Goal: Navigation & Orientation: Find specific page/section

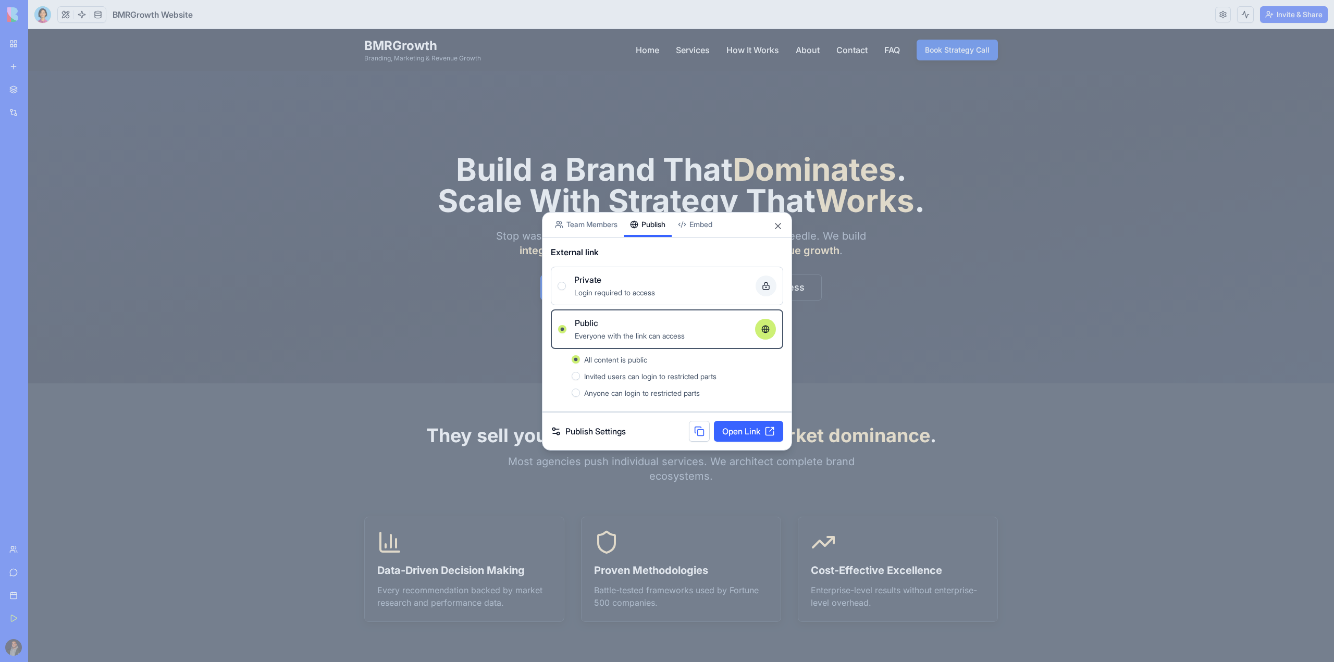
click at [772, 228] on div "Share App Team Members Publish Embed" at bounding box center [666, 225] width 249 height 25
click at [781, 220] on div "Share App Team Members Publish Embed" at bounding box center [666, 225] width 249 height 25
click at [706, 208] on div at bounding box center [667, 331] width 1334 height 662
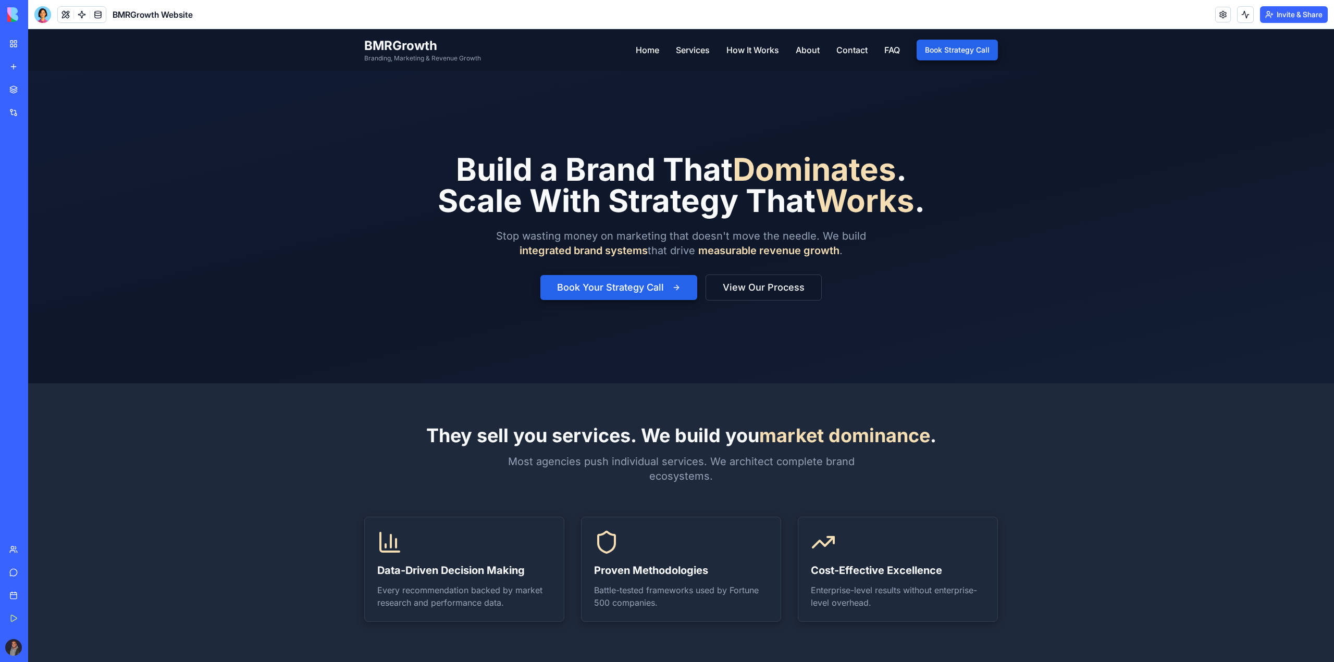
click at [1312, 19] on button "Invite & Share" at bounding box center [1294, 14] width 68 height 17
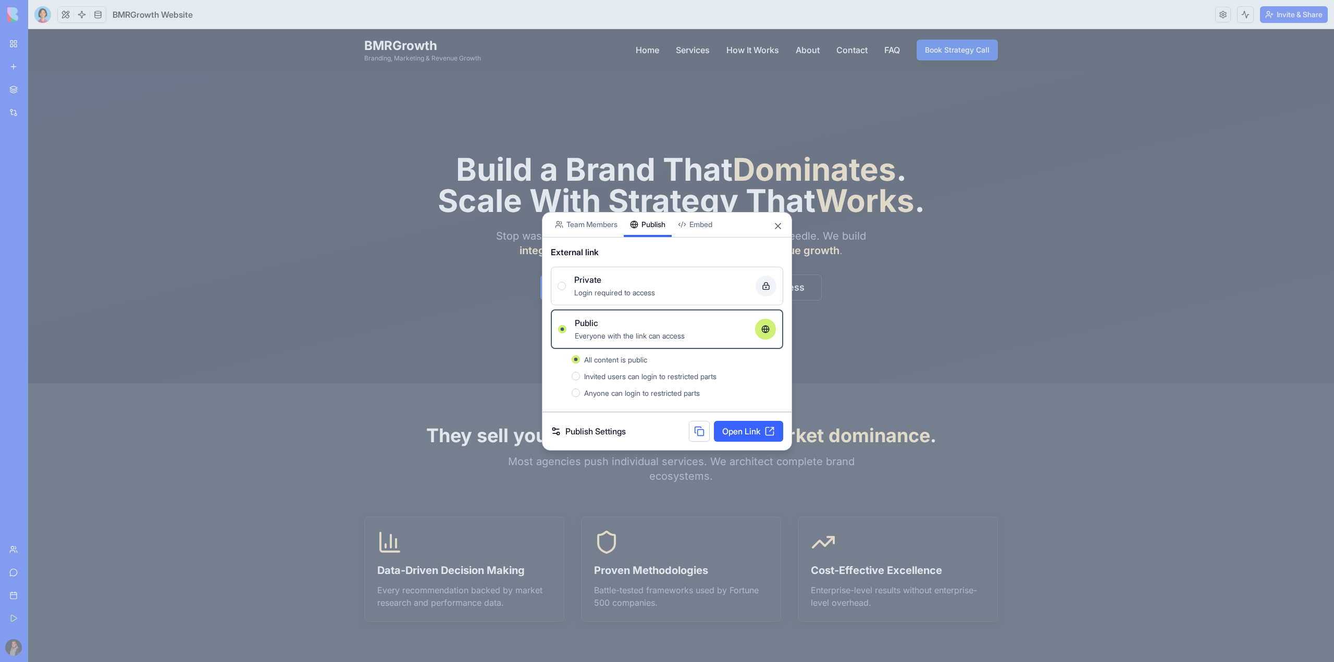
click at [563, 432] on link "Publish Settings" at bounding box center [588, 431] width 75 height 13
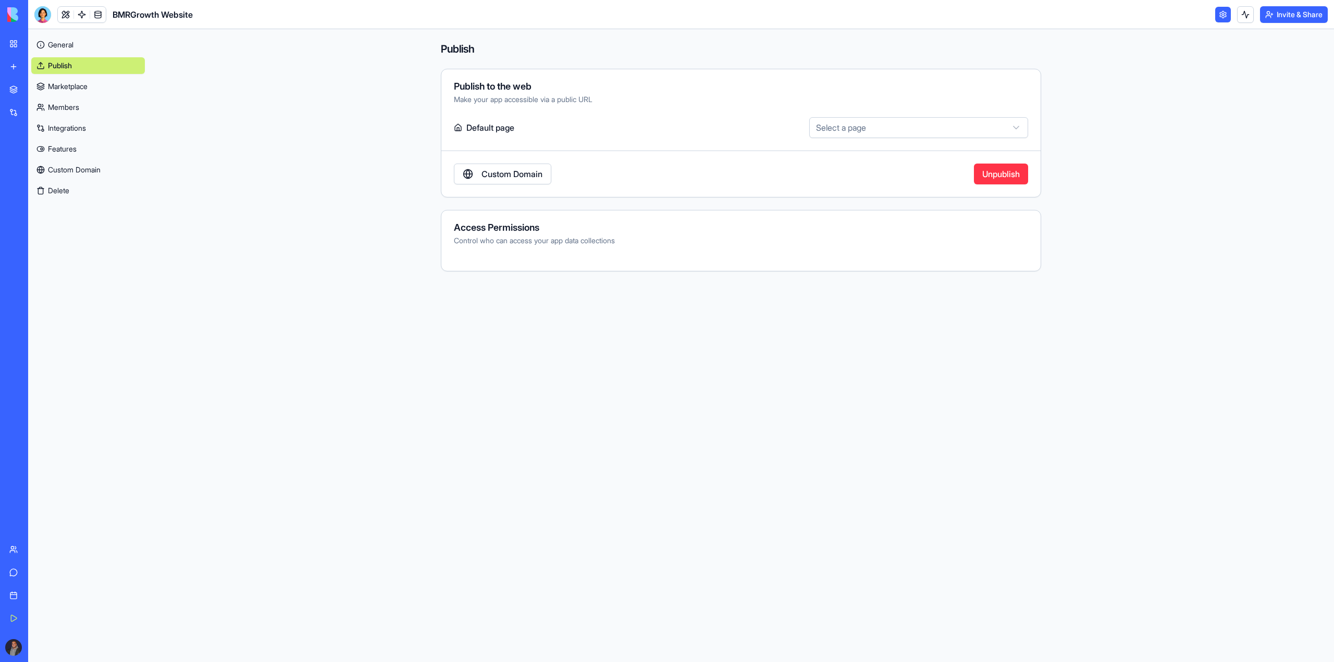
click at [834, 136] on html "**********" at bounding box center [667, 331] width 1334 height 662
drag, startPoint x: 564, startPoint y: 204, endPoint x: 544, endPoint y: 183, distance: 29.1
click at [563, 203] on html "**********" at bounding box center [667, 331] width 1334 height 662
click at [543, 182] on link "Custom Domain" at bounding box center [502, 174] width 97 height 21
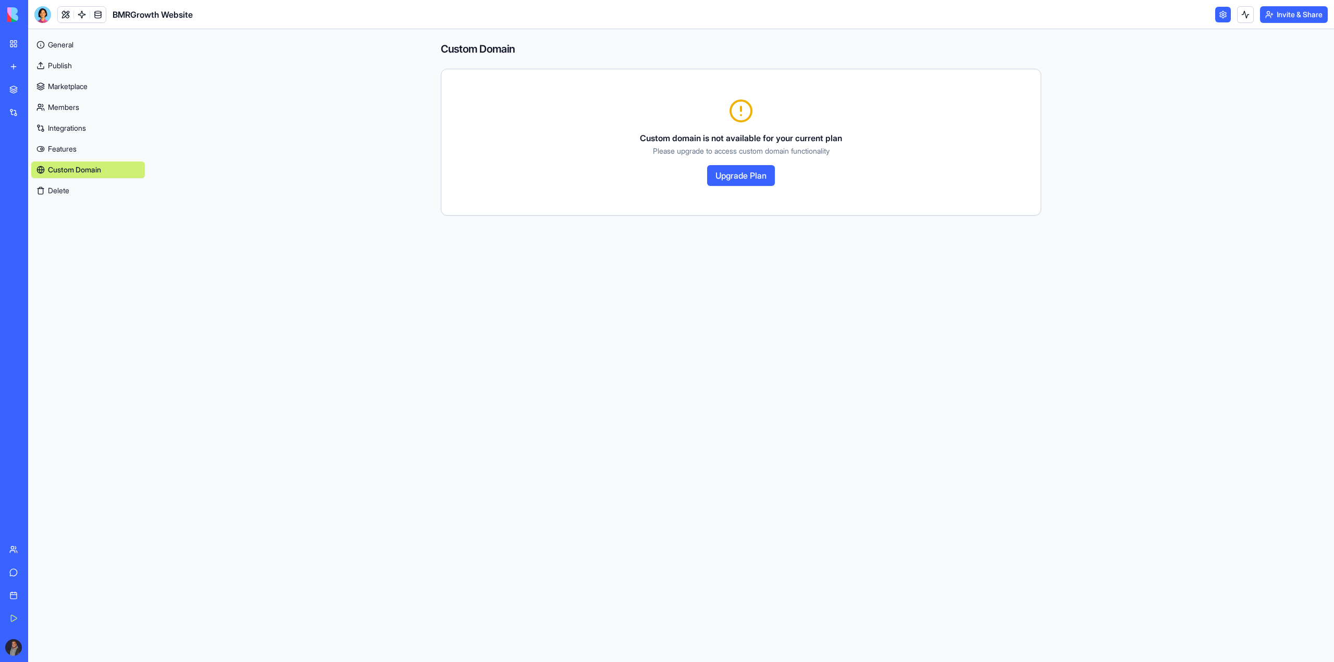
drag, startPoint x: 492, startPoint y: 301, endPoint x: 456, endPoint y: 285, distance: 39.2
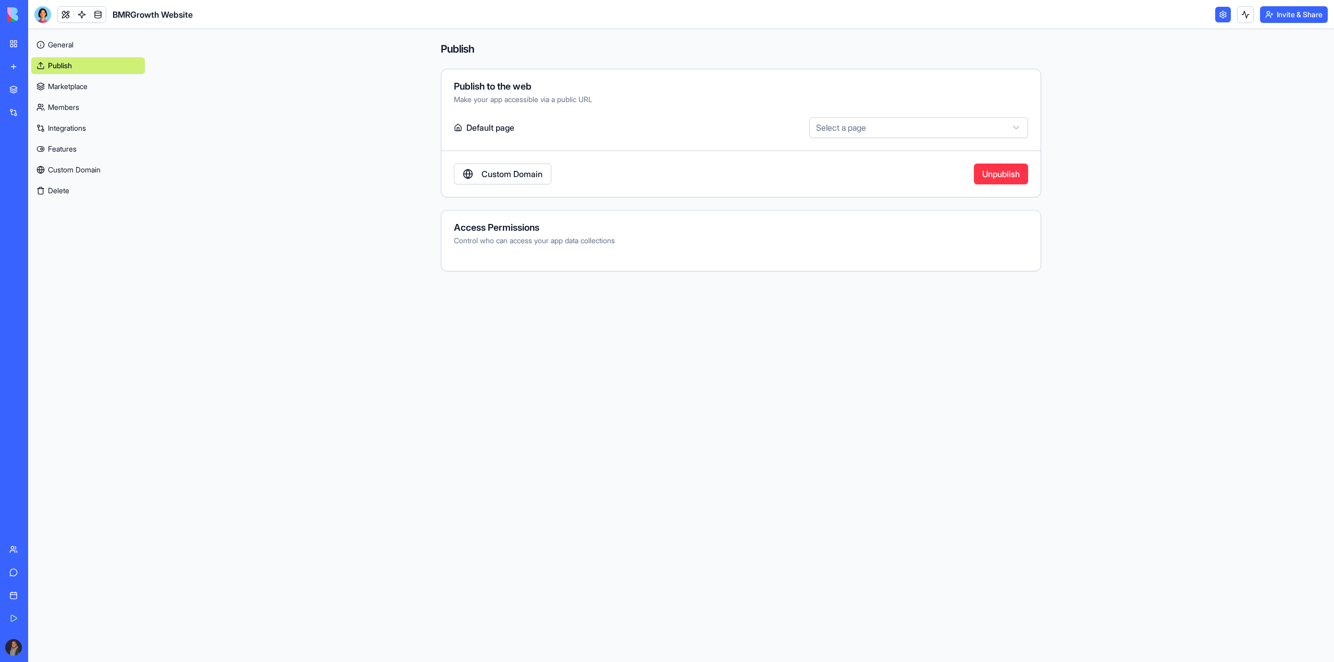
drag, startPoint x: 505, startPoint y: 240, endPoint x: 362, endPoint y: 213, distance: 145.8
click at [504, 240] on div "Control who can access your app data collections" at bounding box center [741, 240] width 574 height 10
click at [106, 88] on link "Marketplace" at bounding box center [88, 86] width 114 height 17
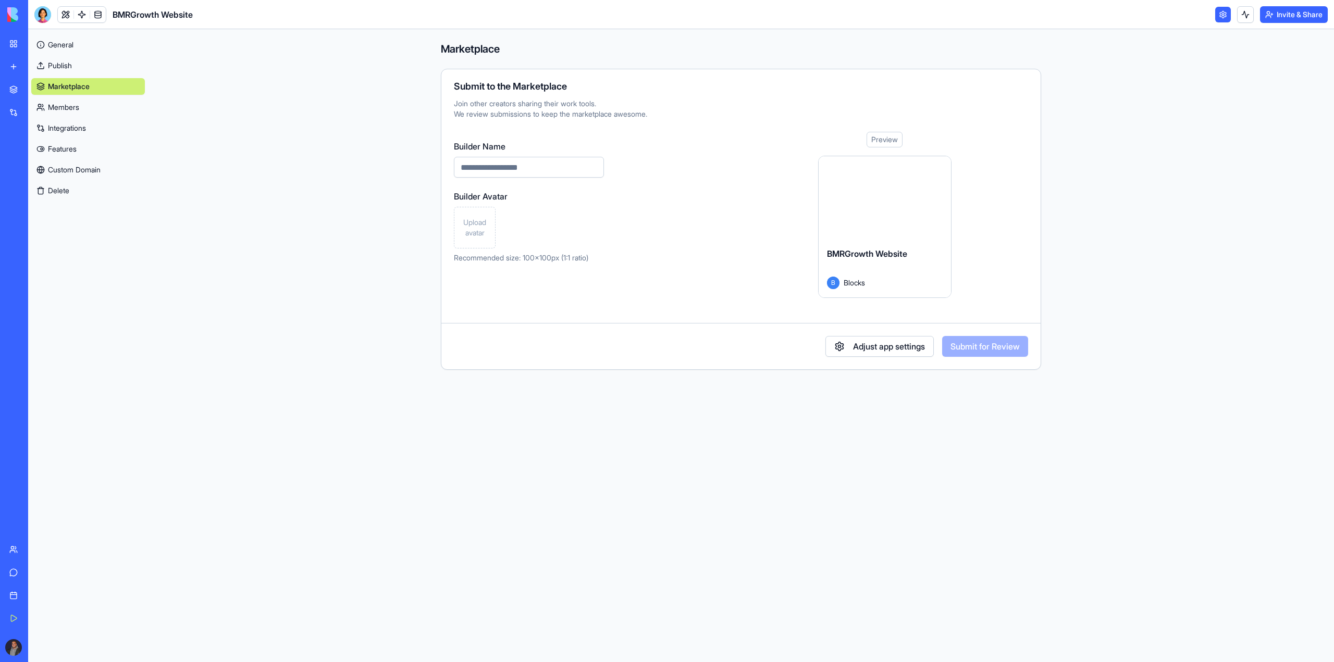
click at [68, 112] on link "Members" at bounding box center [88, 107] width 114 height 17
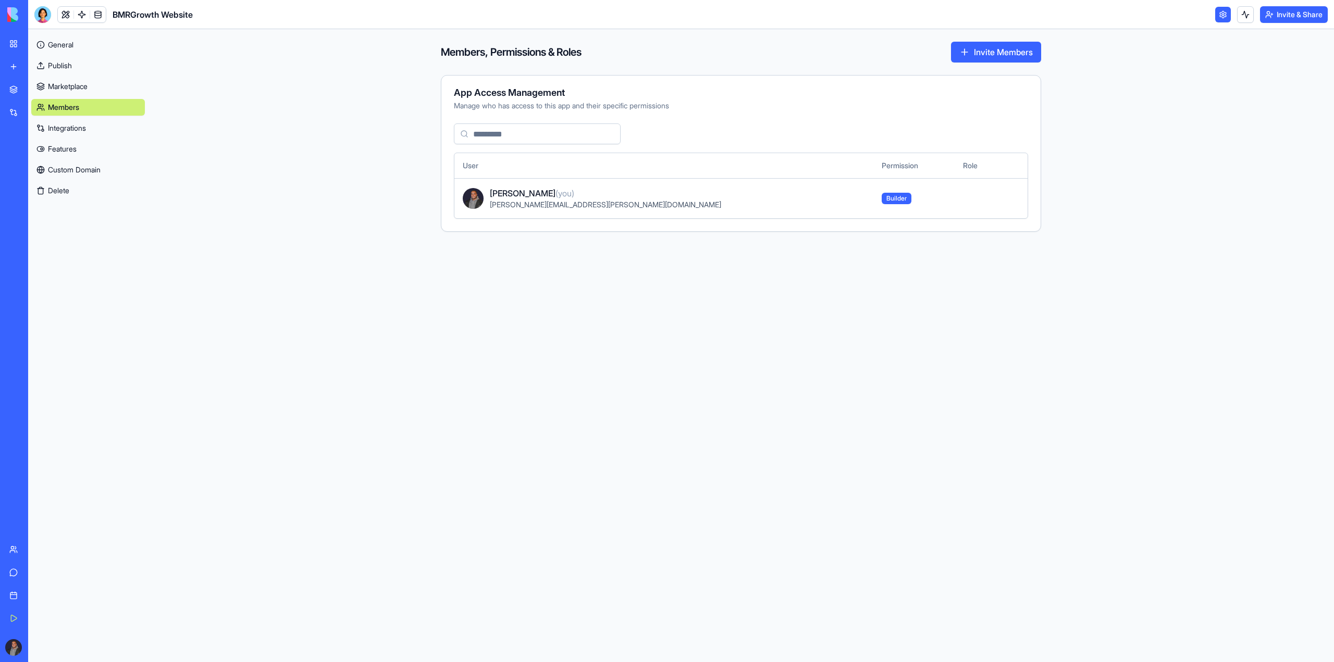
click at [64, 123] on link "Integrations" at bounding box center [88, 128] width 114 height 17
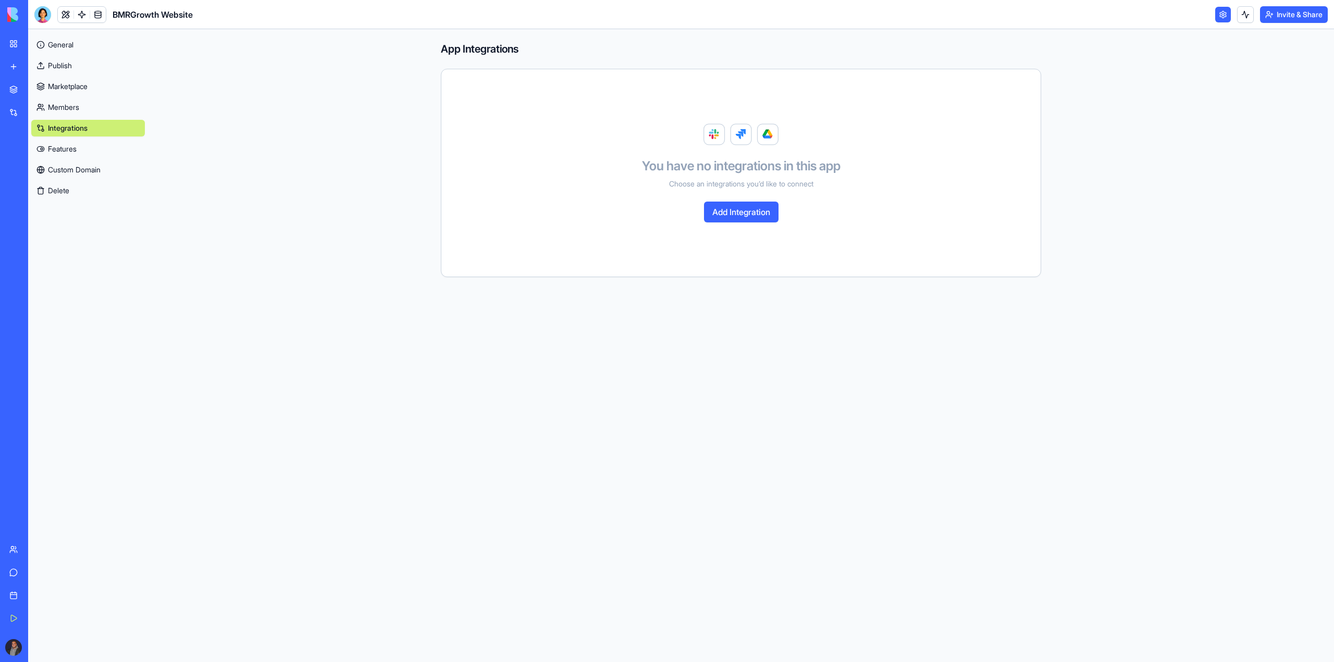
click at [58, 165] on link "Custom Domain" at bounding box center [88, 169] width 114 height 17
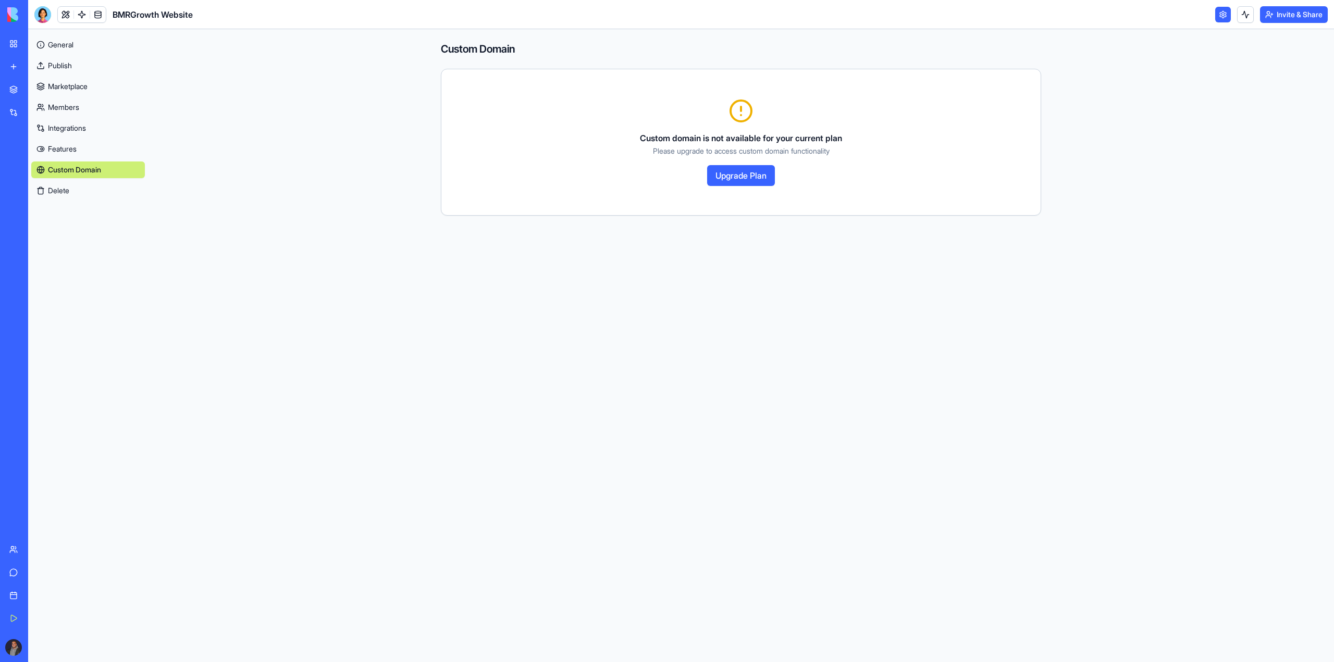
click at [18, 40] on link "My Workspace" at bounding box center [24, 43] width 42 height 21
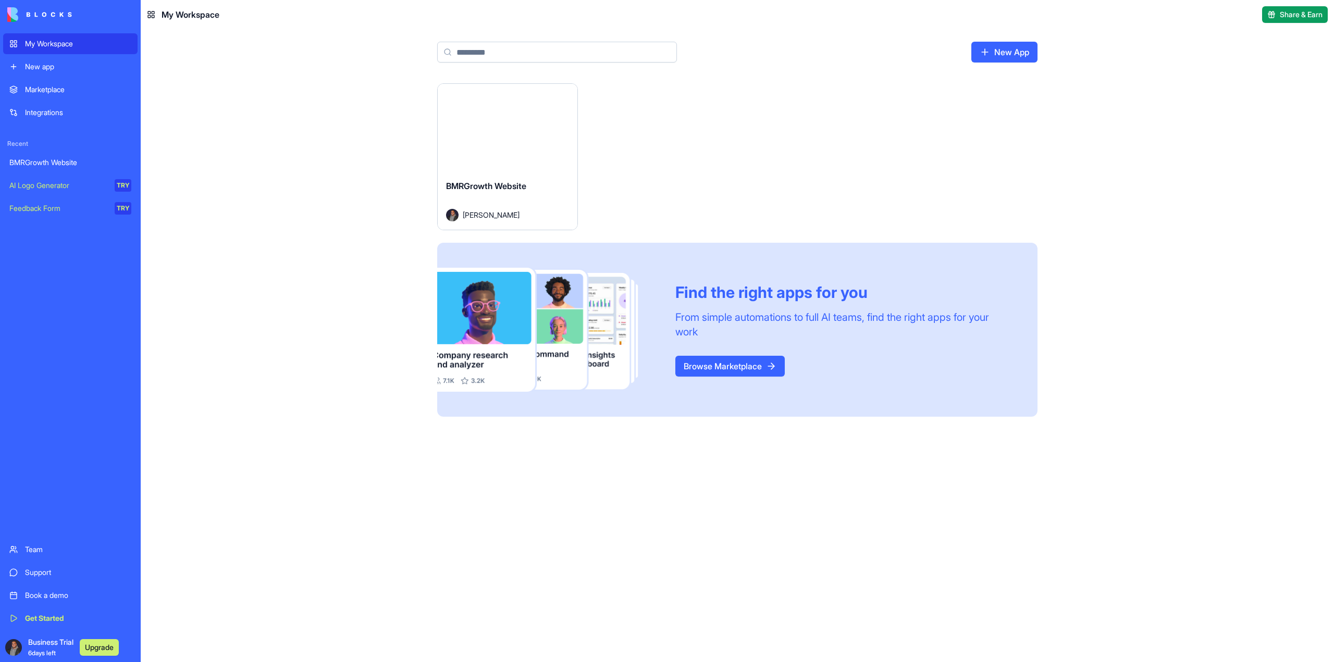
click at [45, 166] on div "BMRGrowth Website" at bounding box center [70, 162] width 122 height 10
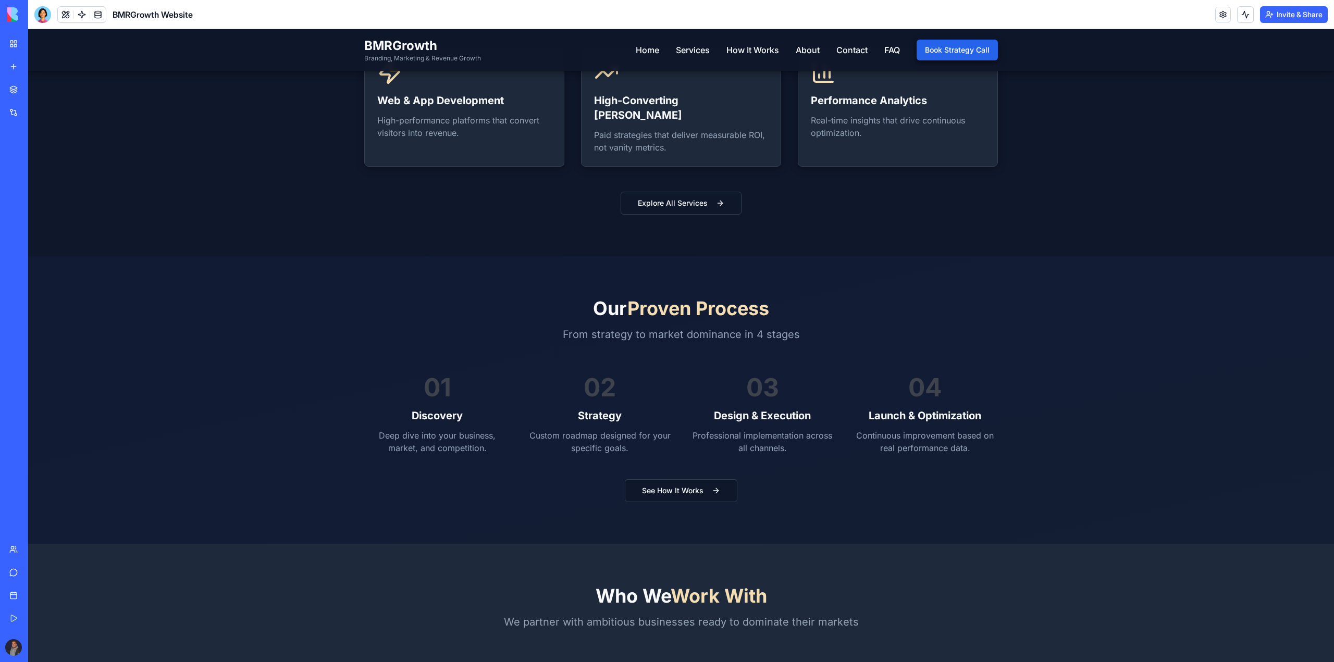
scroll to position [886, 0]
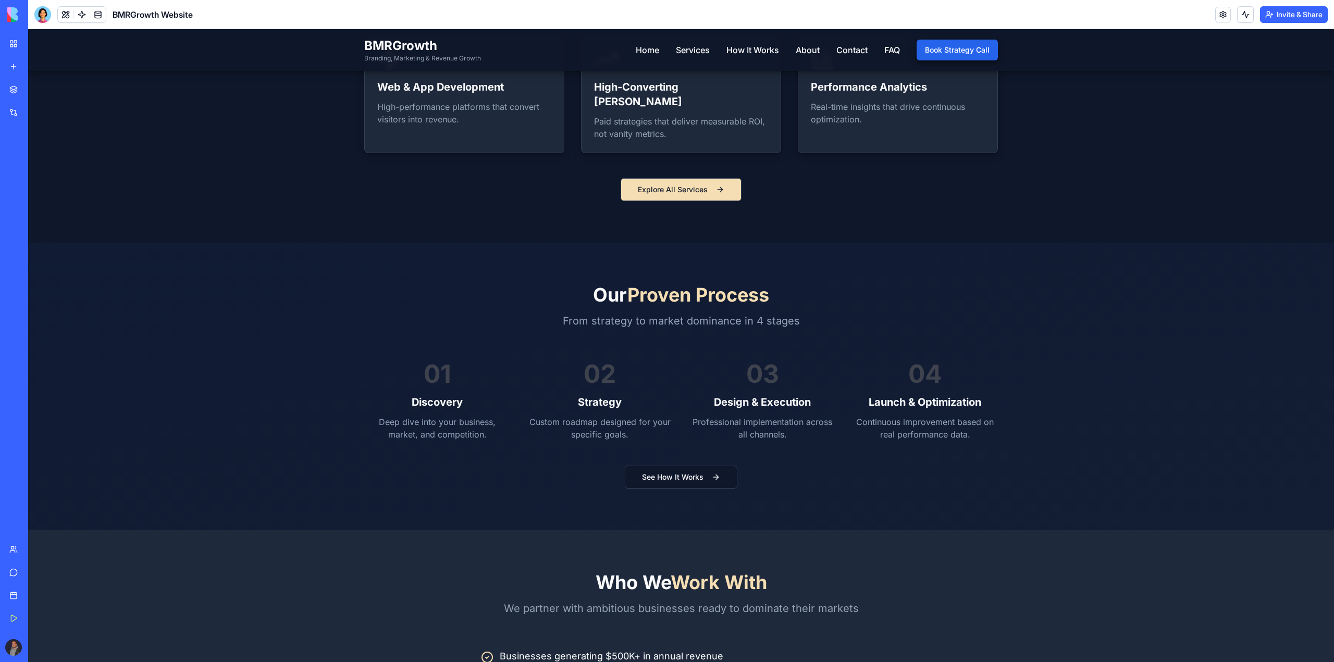
click at [703, 178] on button "Explore All Services" at bounding box center [680, 189] width 121 height 23
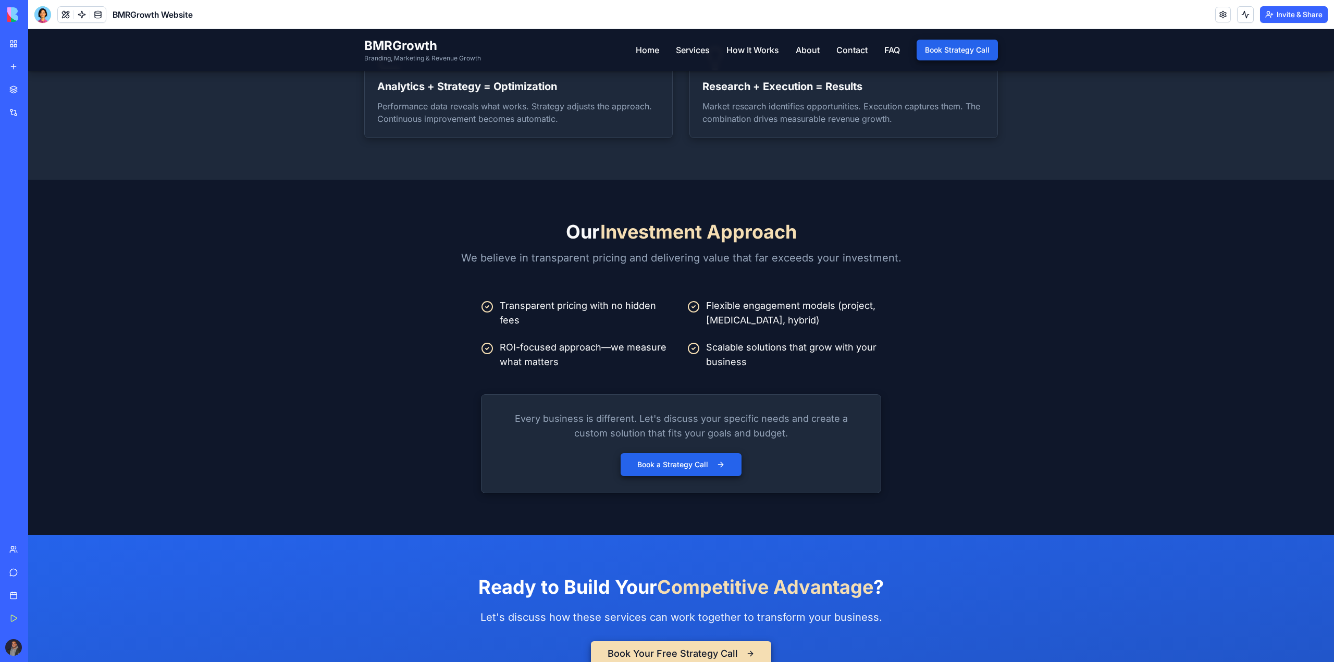
scroll to position [2605, 0]
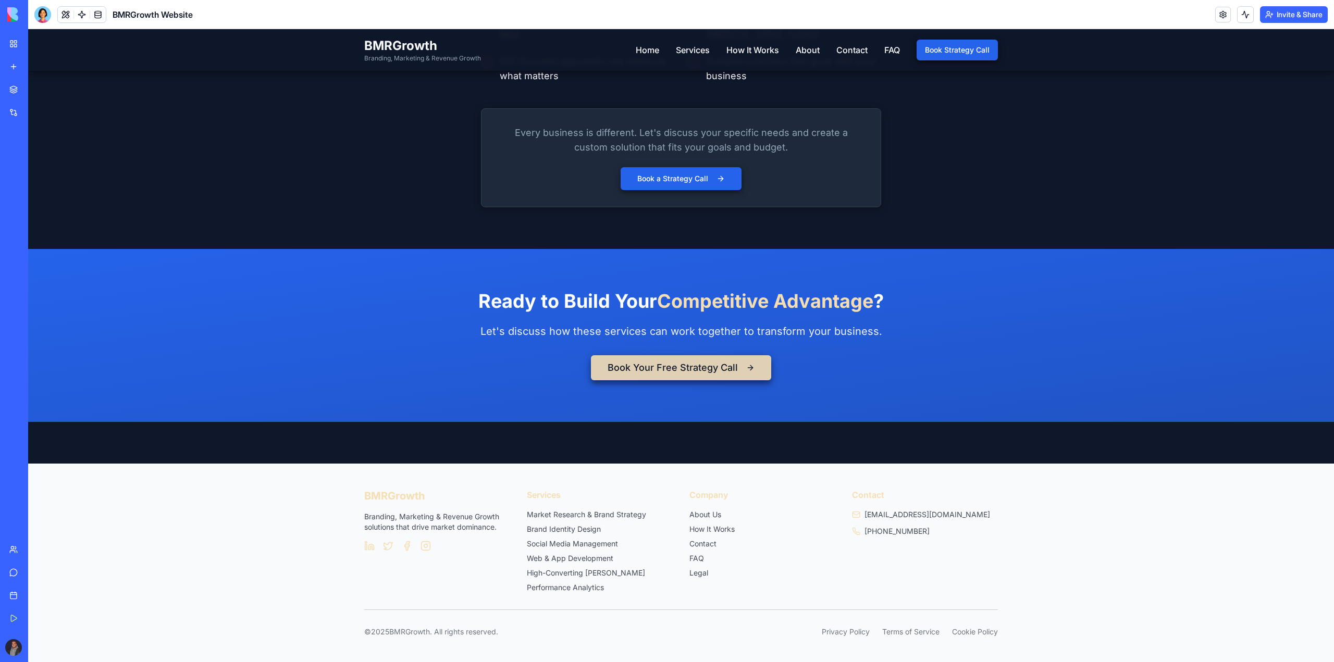
click at [669, 369] on button "Book Your Free Strategy Call" at bounding box center [681, 367] width 180 height 25
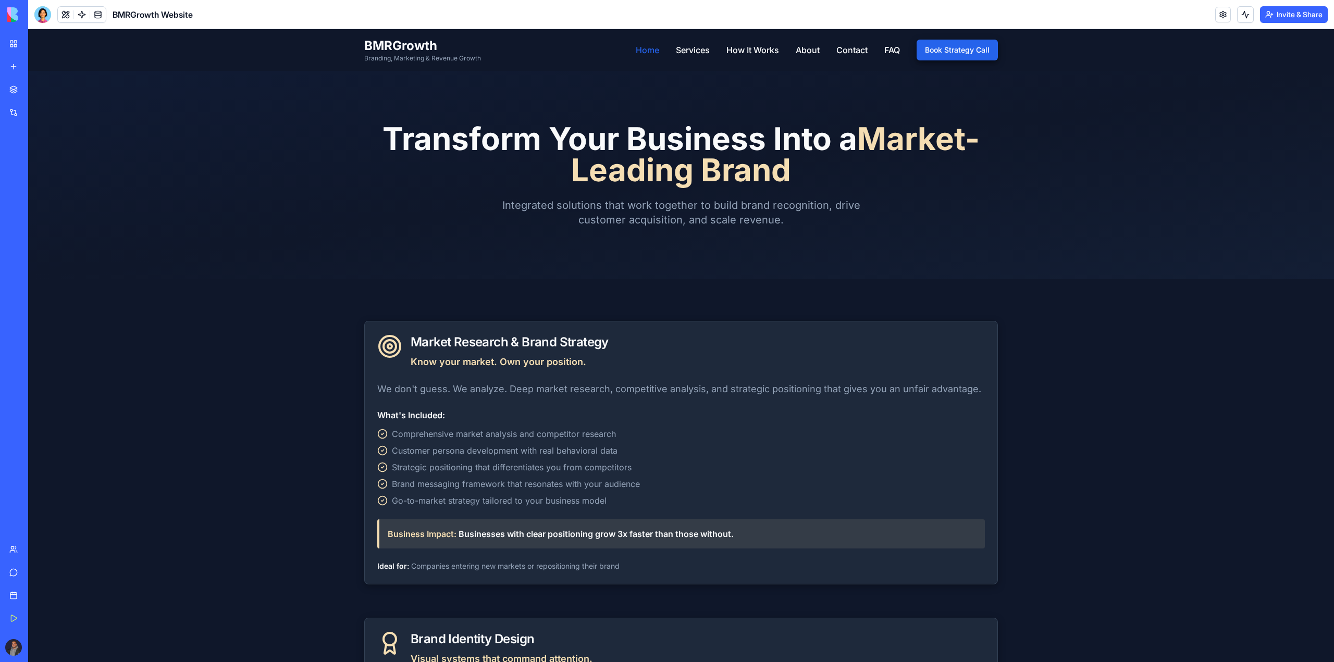
click at [640, 49] on link "Home" at bounding box center [647, 50] width 23 height 13
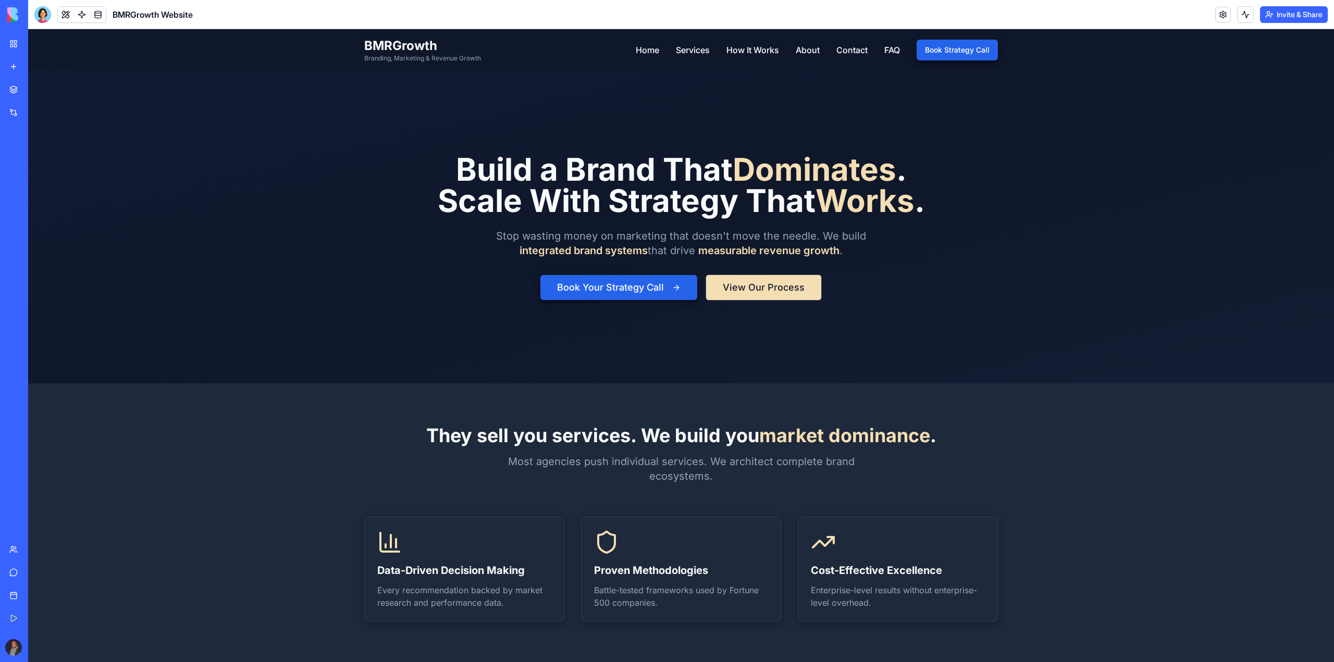
click at [747, 284] on button "View Our Process" at bounding box center [763, 288] width 116 height 26
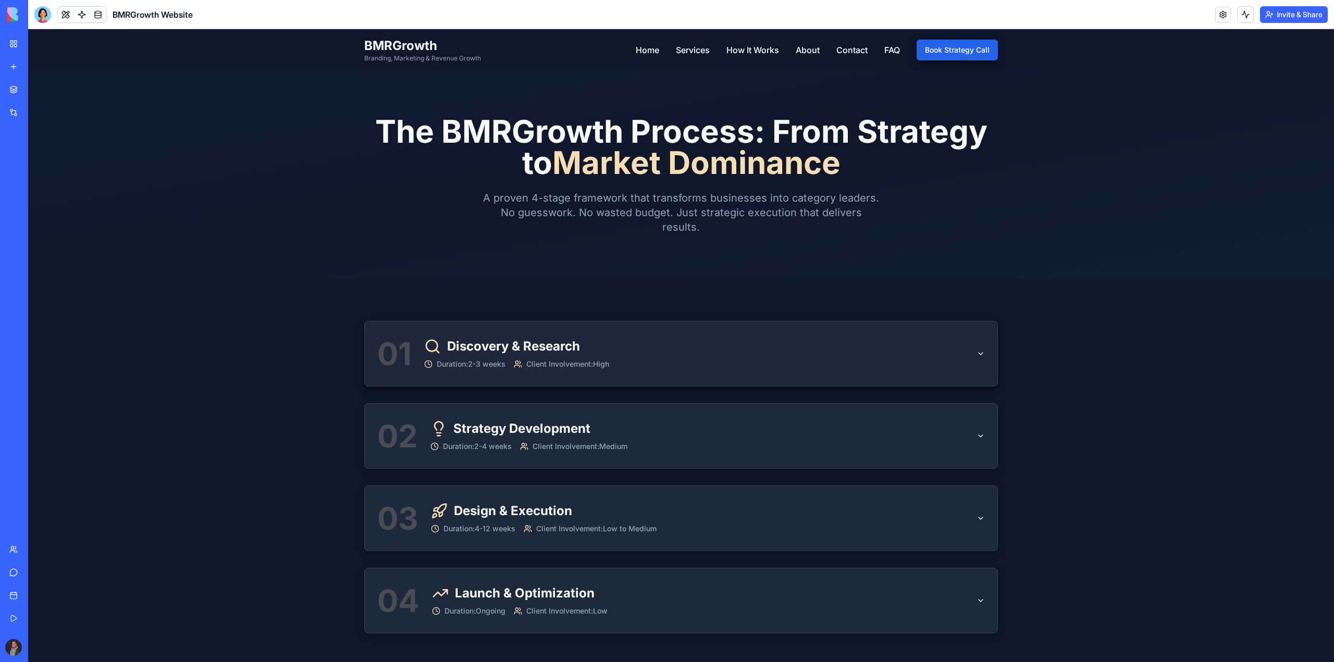
drag, startPoint x: 707, startPoint y: 372, endPoint x: 699, endPoint y: 363, distance: 12.5
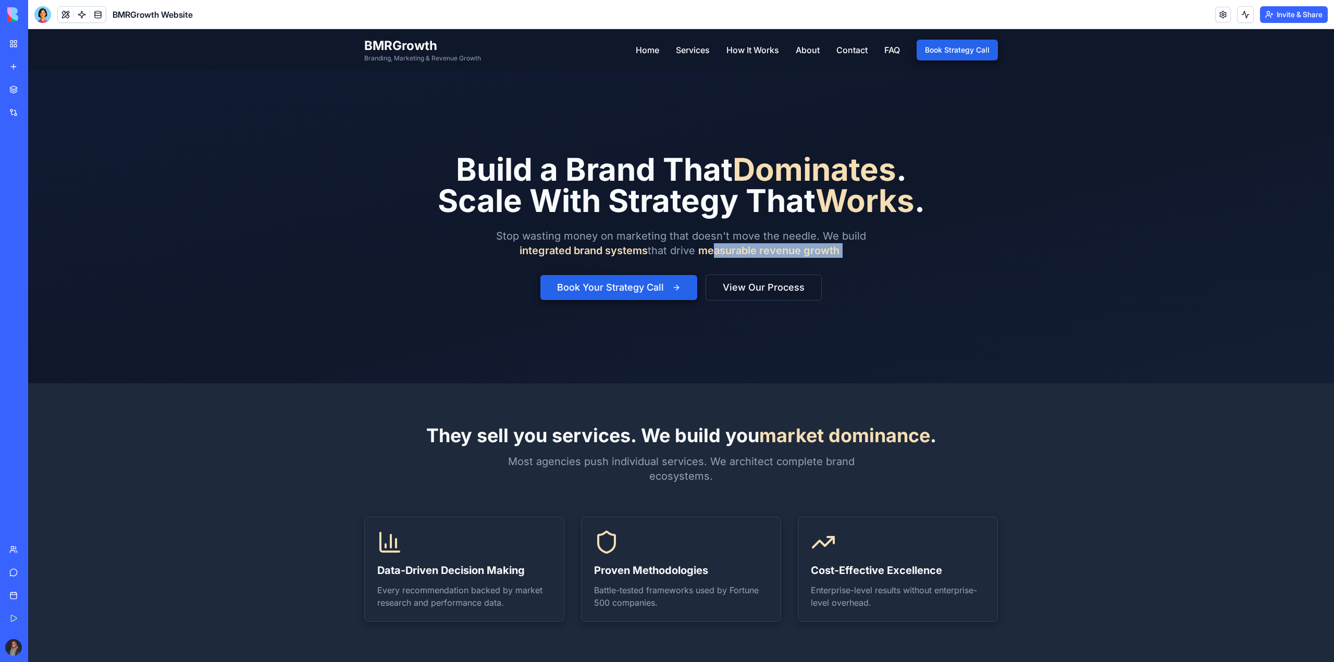
drag, startPoint x: 574, startPoint y: 273, endPoint x: 711, endPoint y: 256, distance: 138.1
click at [711, 256] on div "Build a Brand That Dominates . Scale With Strategy That Works . Stop wasting mo…" at bounding box center [681, 227] width 487 height 147
click at [620, 258] on div "Build a Brand That Dominates . Scale With Strategy That Works . Stop wasting mo…" at bounding box center [681, 227] width 487 height 147
drag, startPoint x: 988, startPoint y: 330, endPoint x: 976, endPoint y: 338, distance: 13.9
click at [988, 330] on div at bounding box center [681, 227] width 1306 height 313
